Goal: Task Accomplishment & Management: Manage account settings

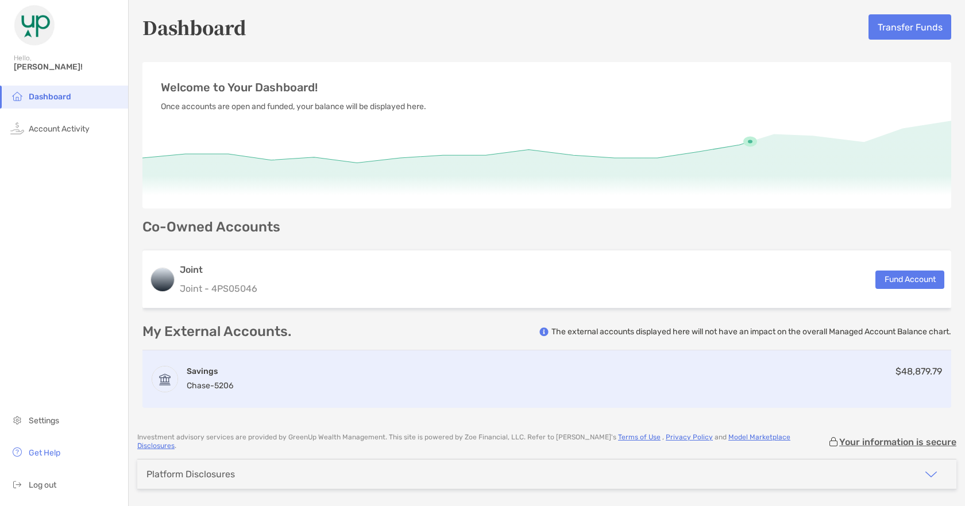
click at [313, 384] on div "Savings Chase - 5206 $48,879.79" at bounding box center [546, 378] width 808 height 57
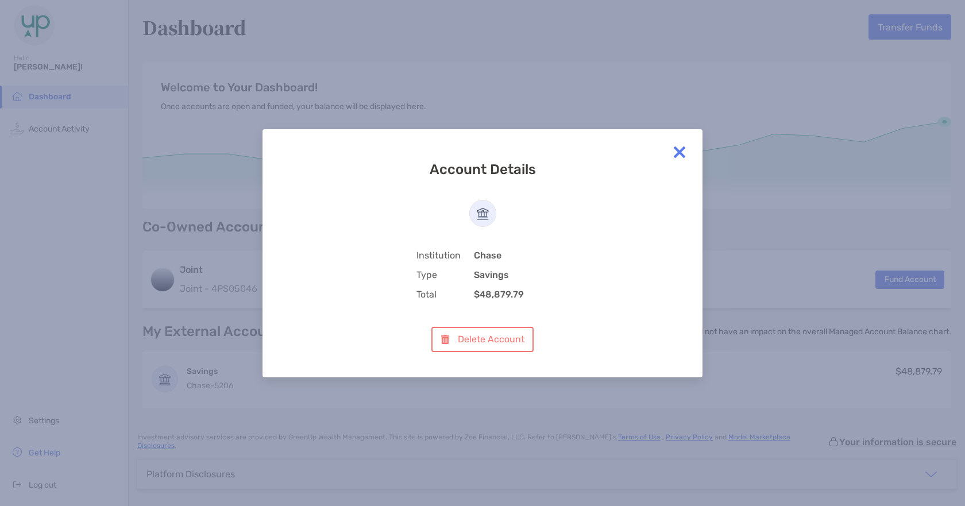
click at [679, 153] on img at bounding box center [679, 152] width 23 height 23
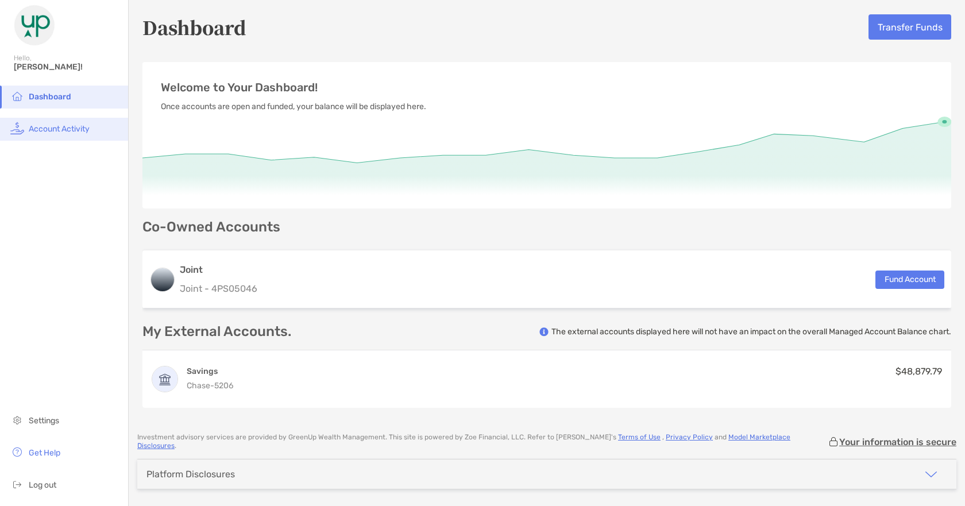
click at [42, 137] on li "Account Activity" at bounding box center [64, 129] width 128 height 23
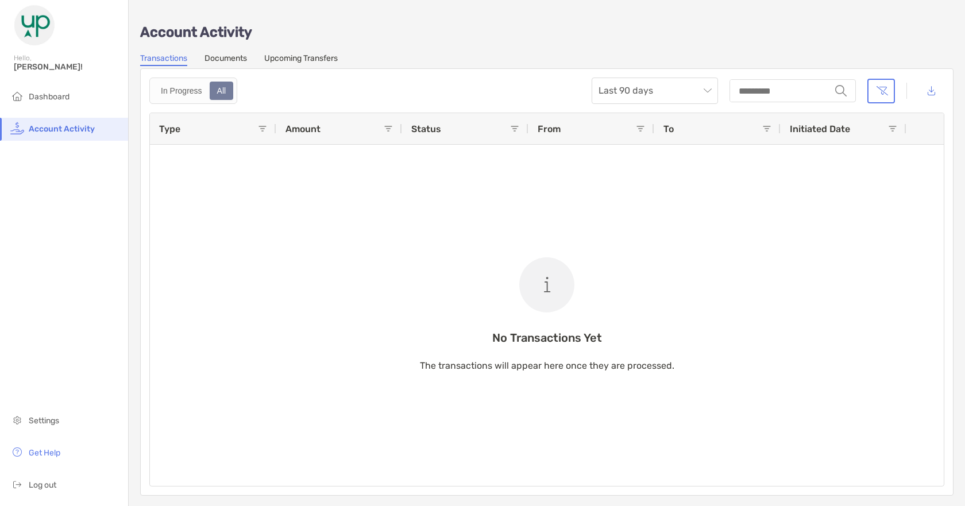
click at [315, 55] on link "Upcoming Transfers" at bounding box center [300, 59] width 73 height 13
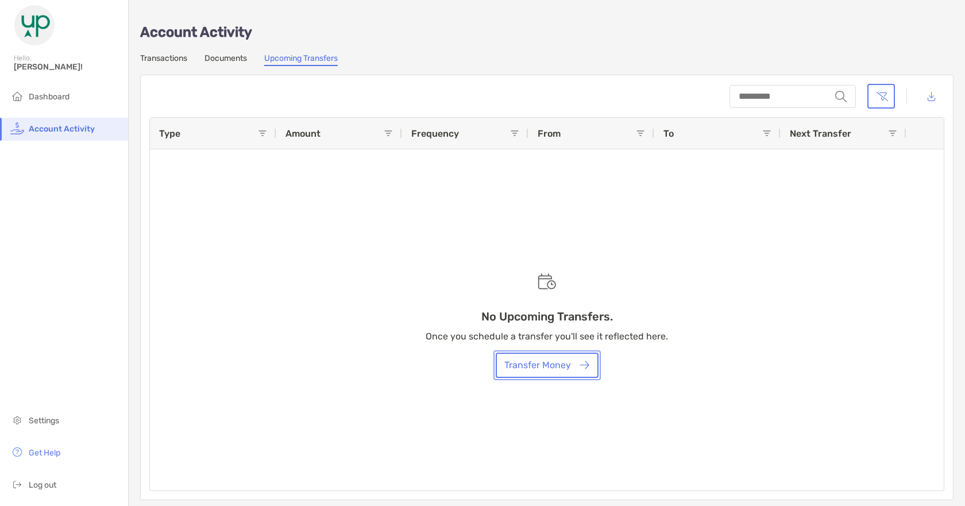
click at [554, 358] on button "Transfer Money" at bounding box center [547, 365] width 103 height 25
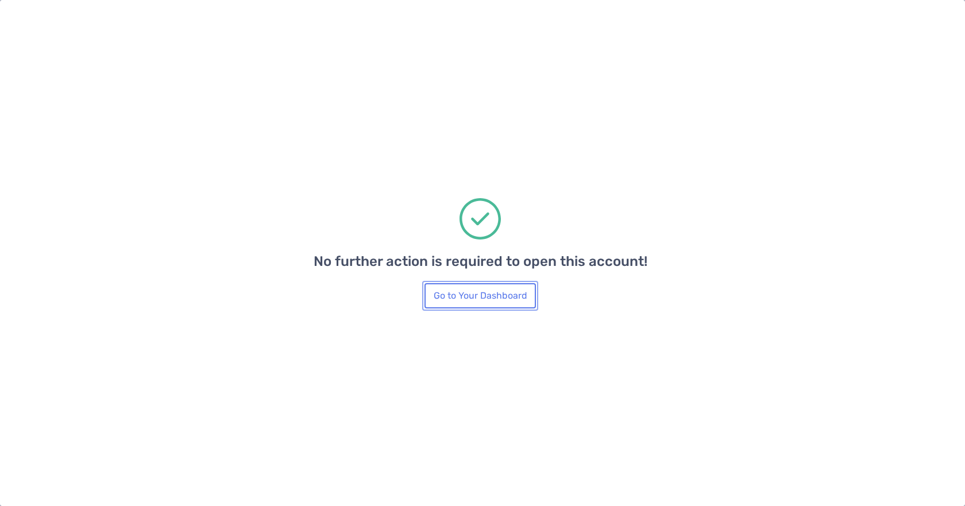
click at [468, 305] on button "Go to Your Dashboard" at bounding box center [479, 295] width 111 height 25
